Goal: Check status: Check status

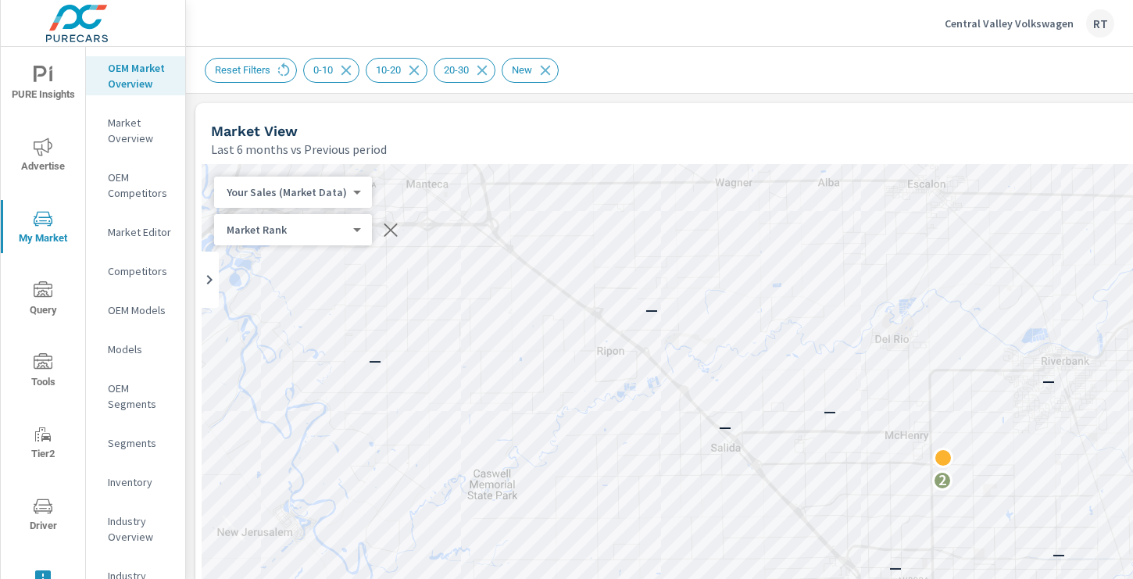
scroll to position [53, 0]
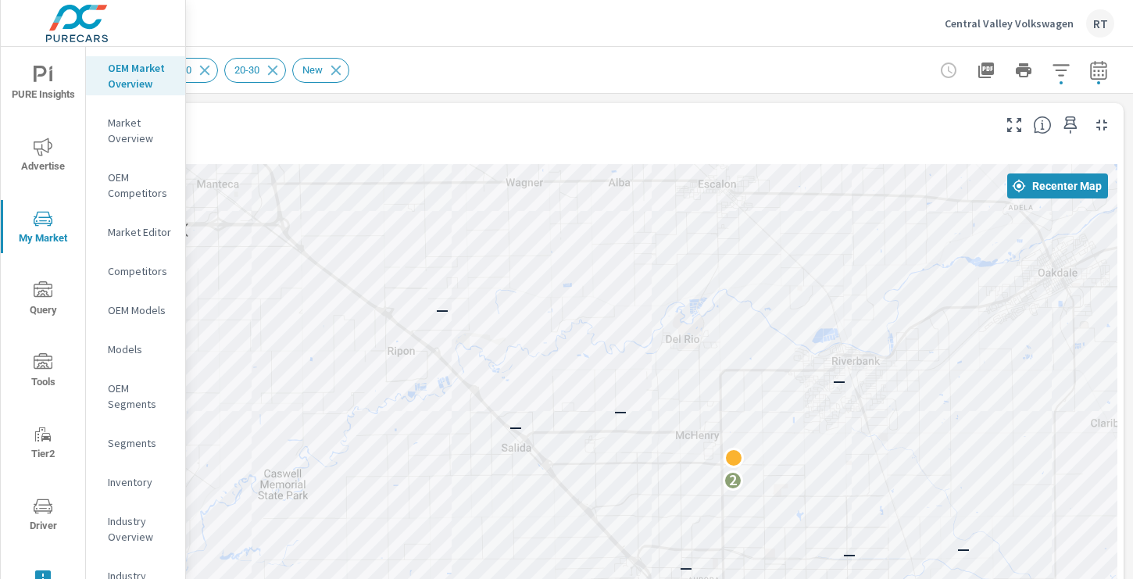
click at [988, 22] on p "Central Valley Volkswagen" at bounding box center [1008, 23] width 129 height 14
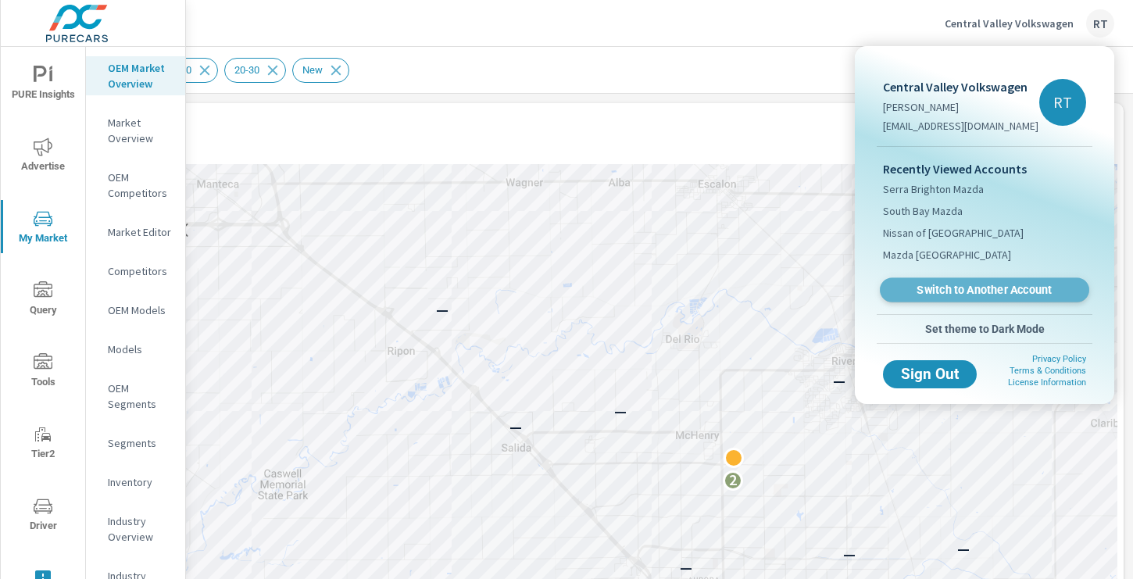
click at [938, 287] on span "Switch to Another Account" at bounding box center [983, 290] width 191 height 15
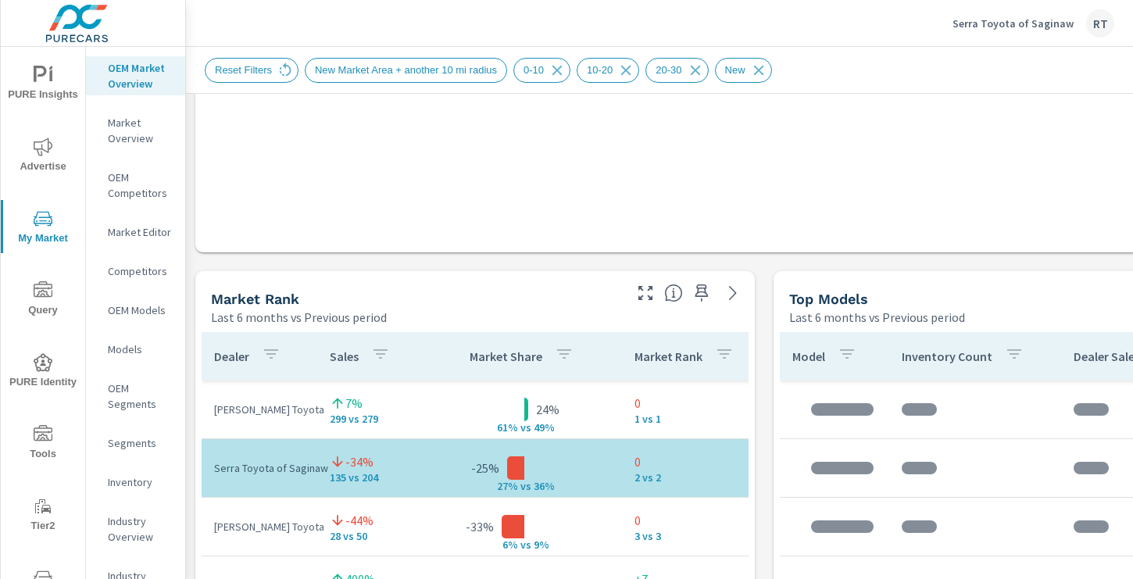
scroll to position [897, 0]
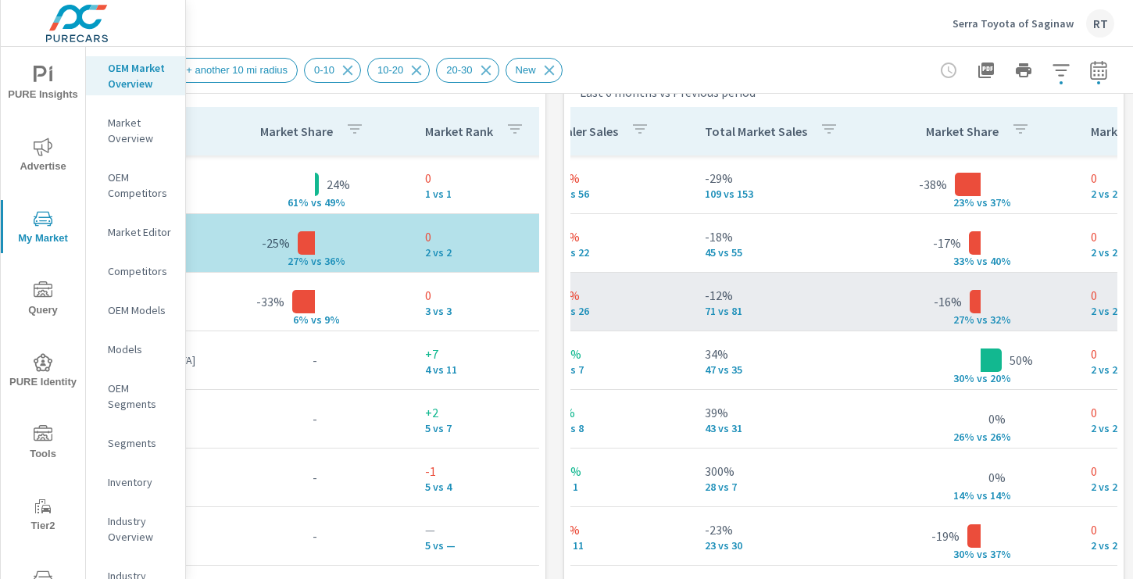
scroll to position [0, 510]
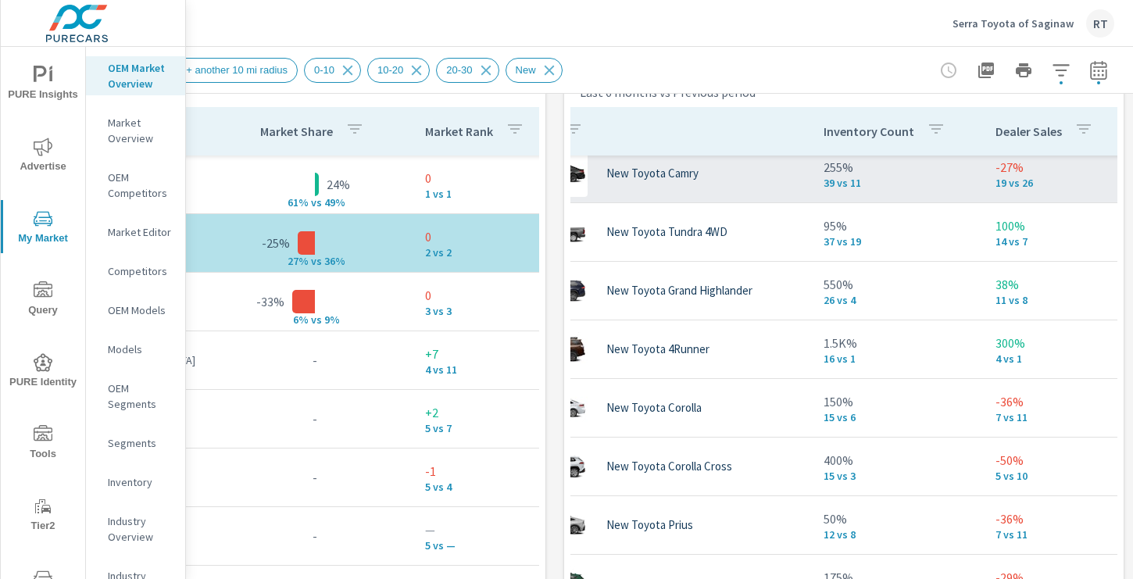
scroll to position [128, 0]
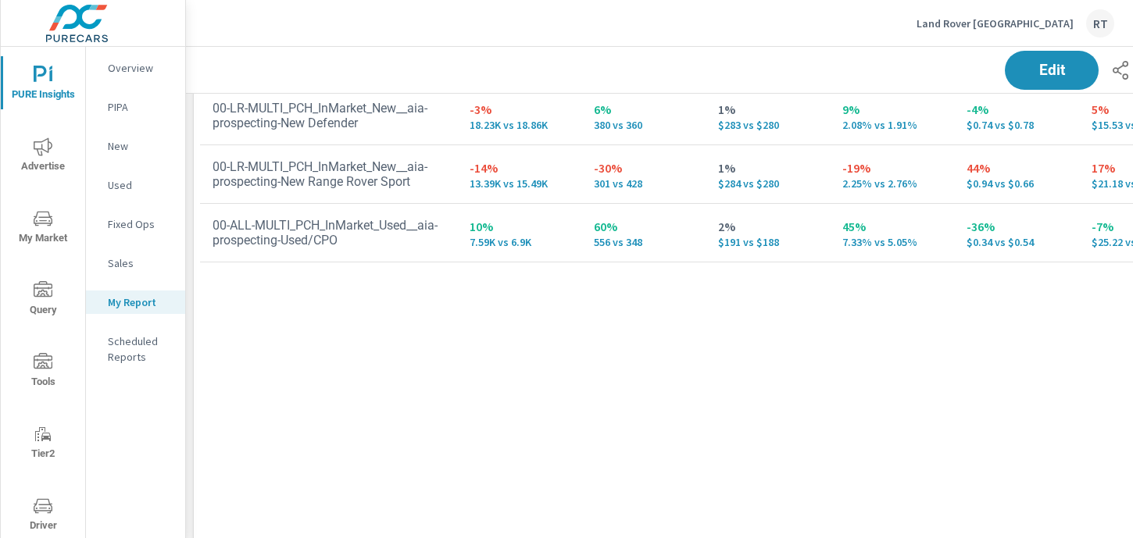
scroll to position [2883, 1157]
click at [989, 23] on p "Land Rover Pasadena" at bounding box center [994, 23] width 157 height 14
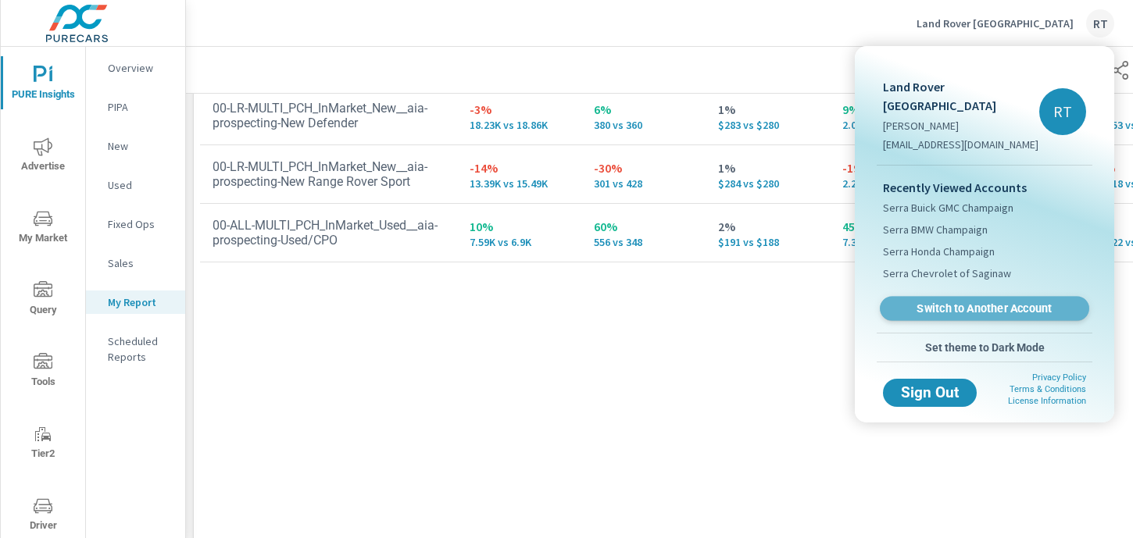
click at [941, 302] on span "Switch to Another Account" at bounding box center [983, 309] width 191 height 15
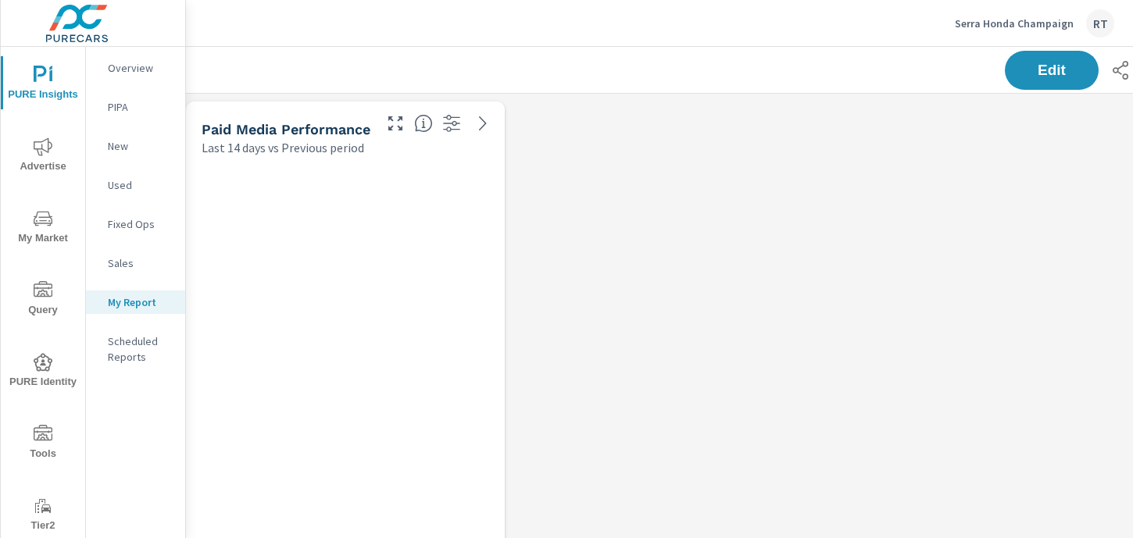
scroll to position [2883, 1157]
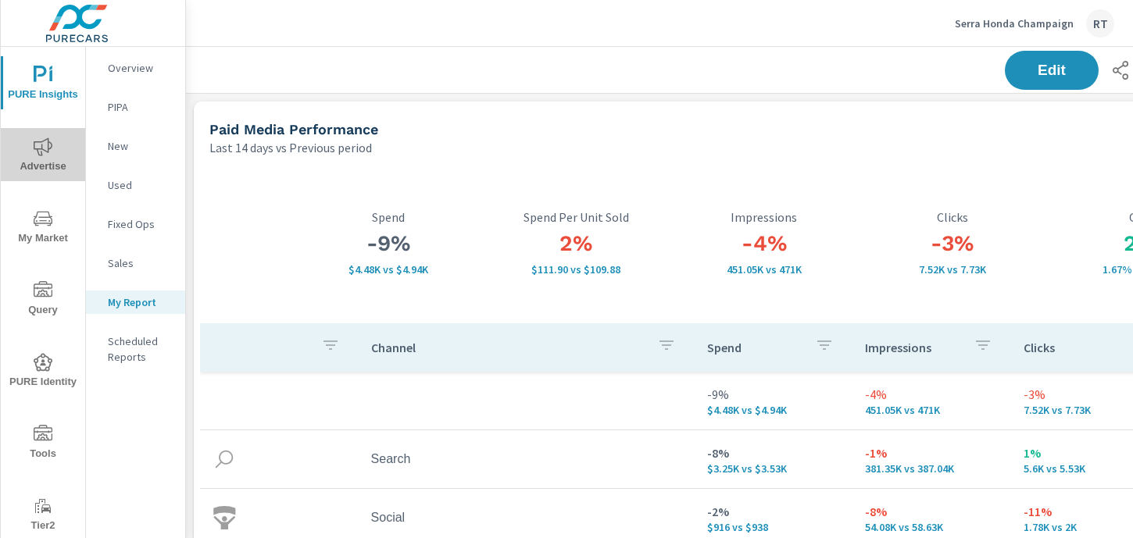
click at [45, 155] on span "Advertise" at bounding box center [42, 156] width 75 height 38
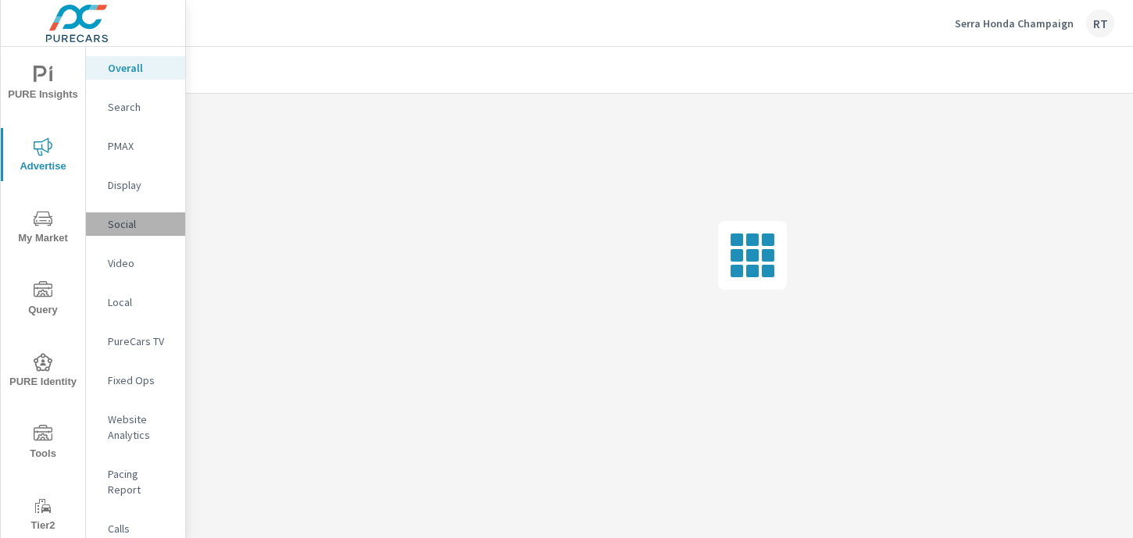
click at [122, 225] on p "Social" at bounding box center [140, 224] width 65 height 16
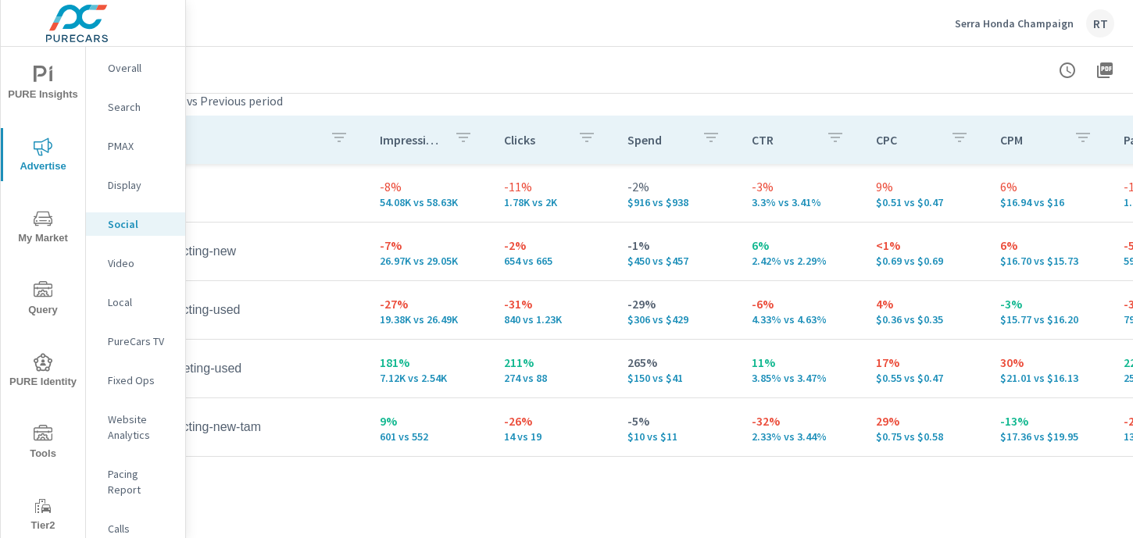
scroll to position [717, 209]
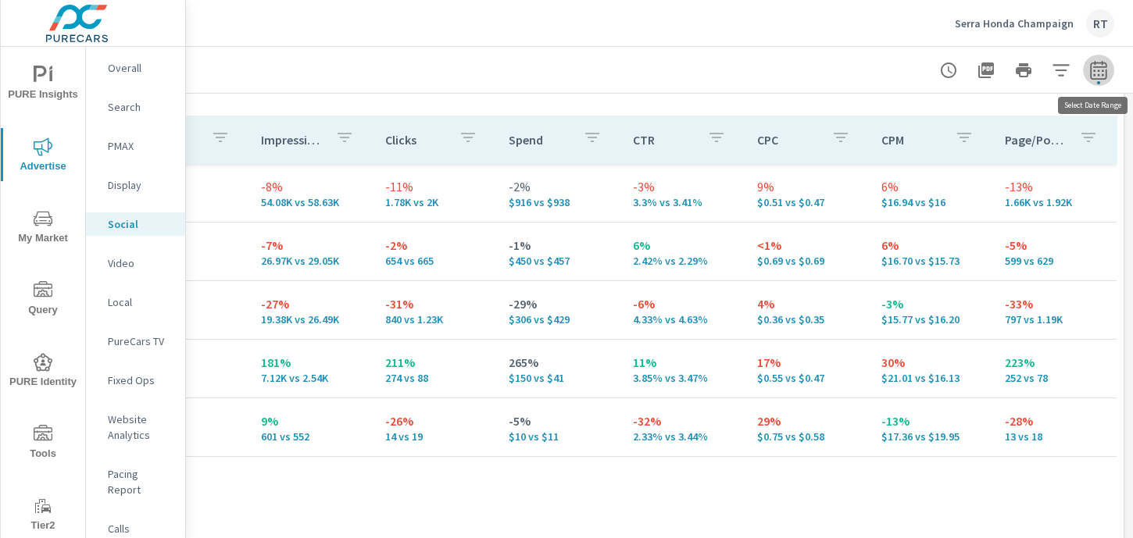
click at [1094, 77] on icon "button" at bounding box center [1098, 70] width 19 height 19
select select "Last 14 days"
select select "Previous period"
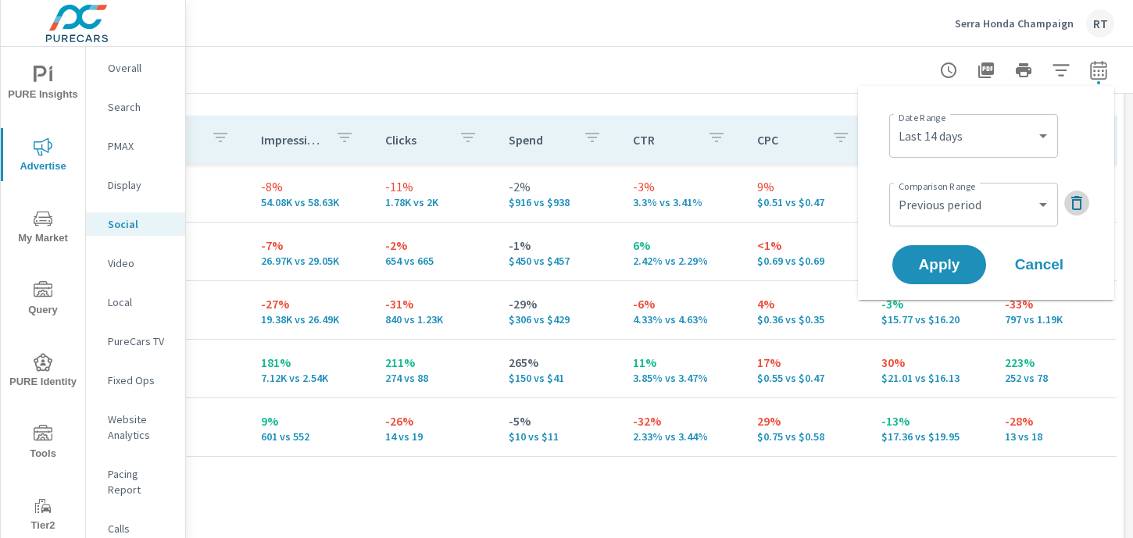
click at [1079, 202] on icon "button" at bounding box center [1076, 203] width 19 height 19
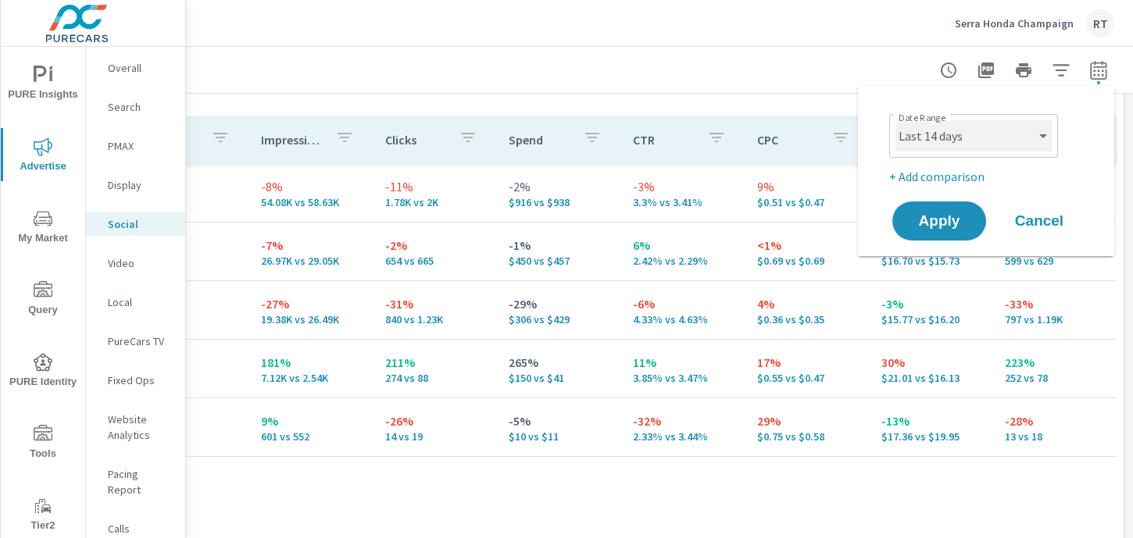
click at [1047, 137] on select "Custom [DATE] Last week Last 7 days Last 14 days Last 30 days Last 45 days Last…" at bounding box center [973, 135] width 156 height 31
click at [895, 120] on select "Custom [DATE] Last week Last 7 days Last 14 days Last 30 days Last 45 days Last…" at bounding box center [973, 135] width 156 height 31
select select "Last 30 days"
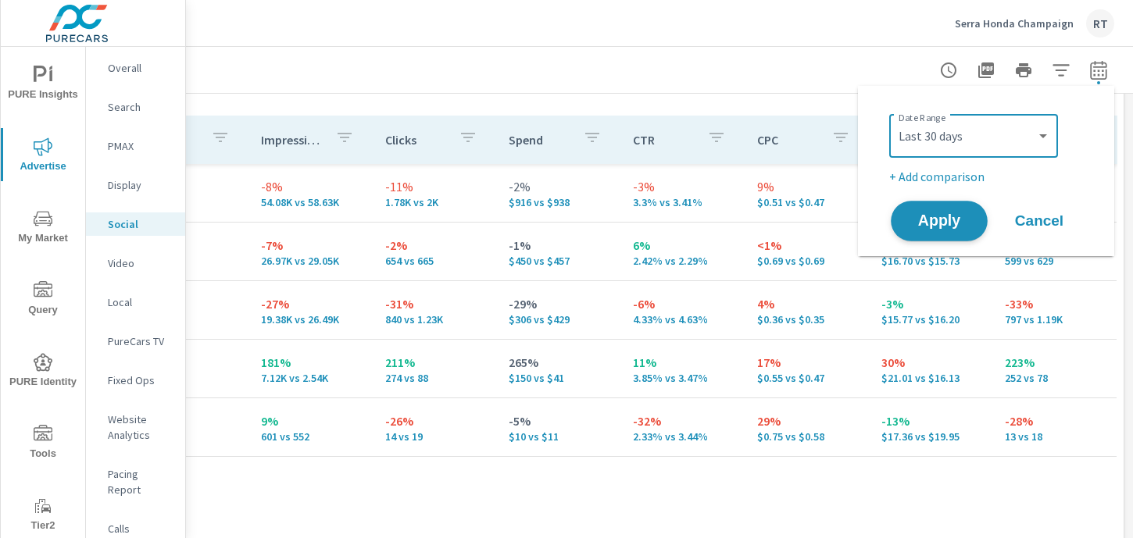
click at [939, 219] on span "Apply" at bounding box center [939, 221] width 64 height 15
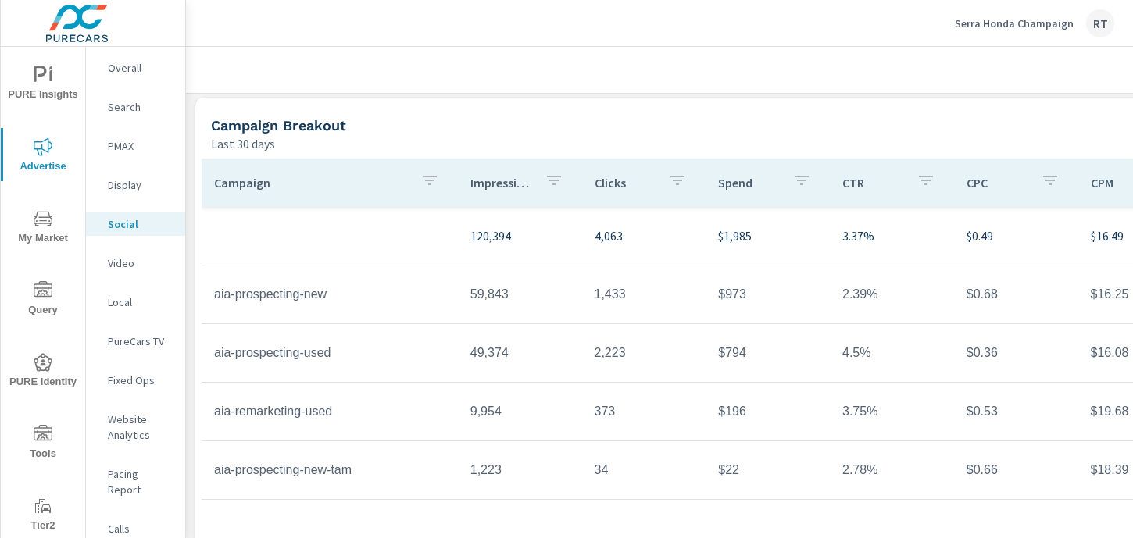
scroll to position [531, 0]
